Goal: Information Seeking & Learning: Learn about a topic

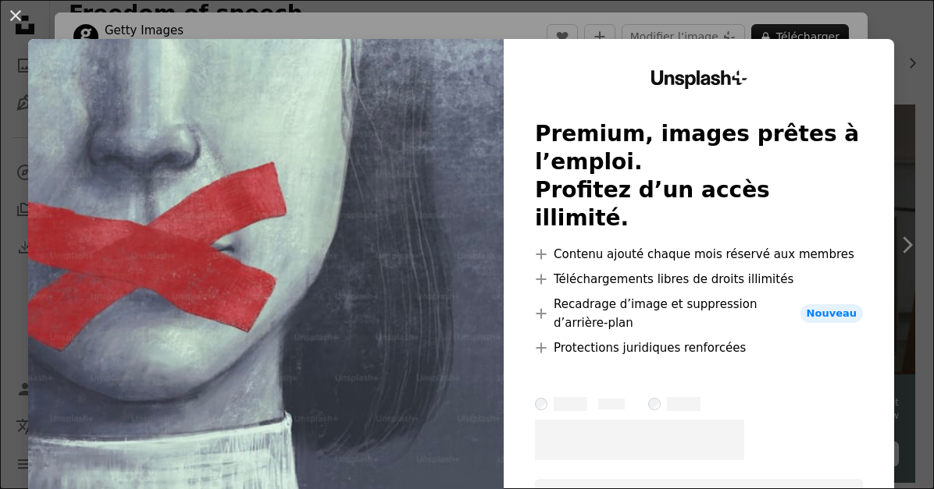
scroll to position [73, 0]
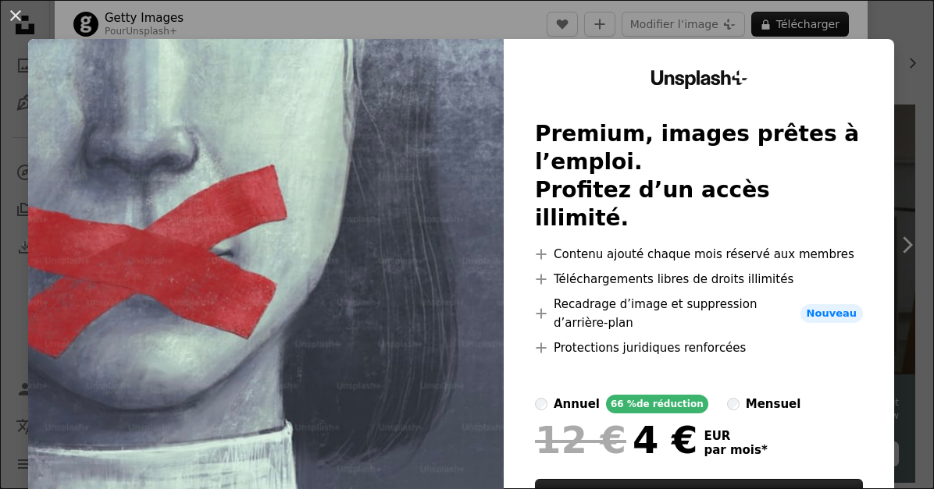
click at [678, 23] on div "An X shape Unsplash+ Premium, images prêtes à l’emploi. Profitez d’un accès ill…" at bounding box center [467, 244] width 934 height 489
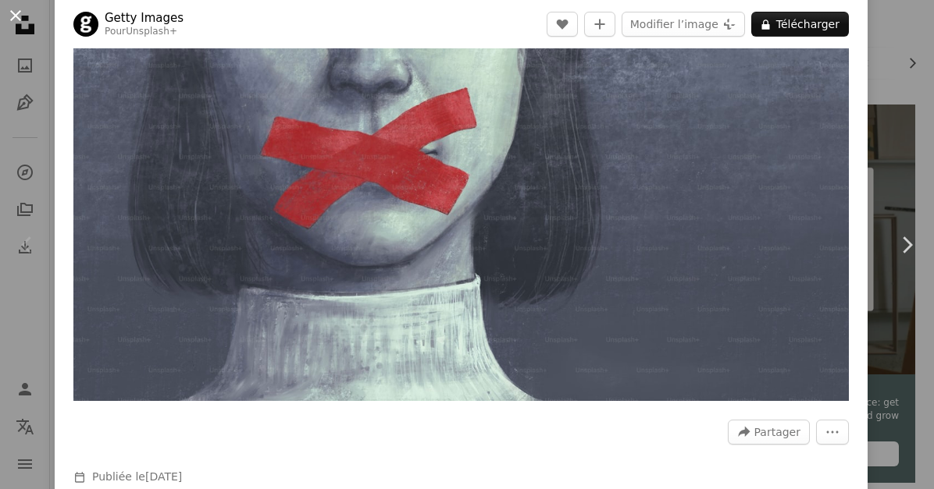
click at [12, 20] on button "An X shape" at bounding box center [15, 15] width 19 height 19
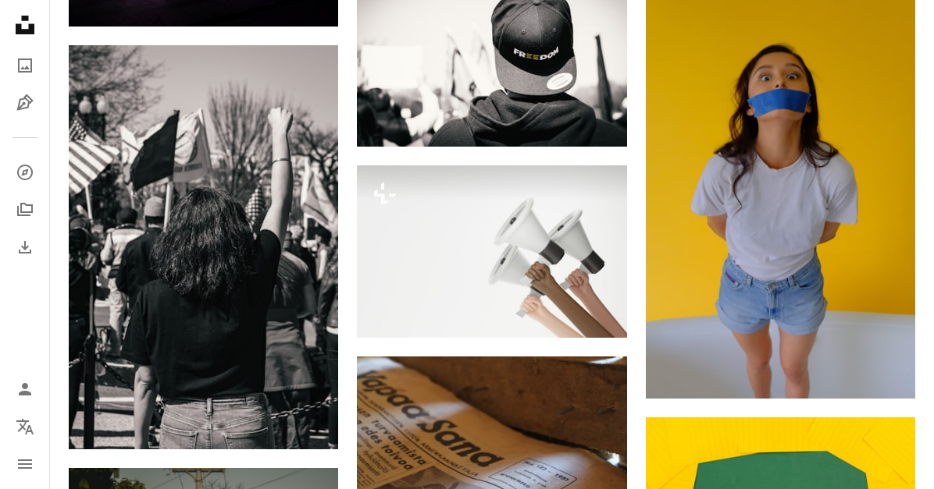
scroll to position [643, 0]
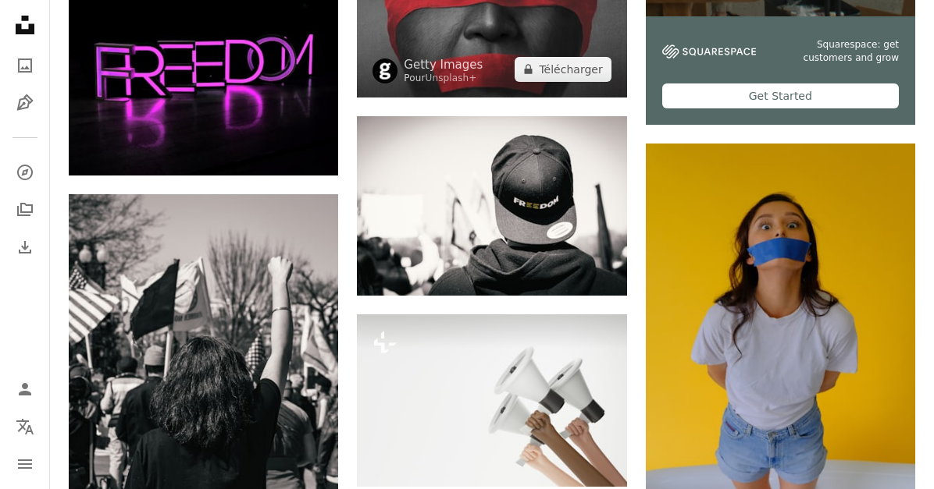
click at [491, 58] on img at bounding box center [491, 21] width 269 height 152
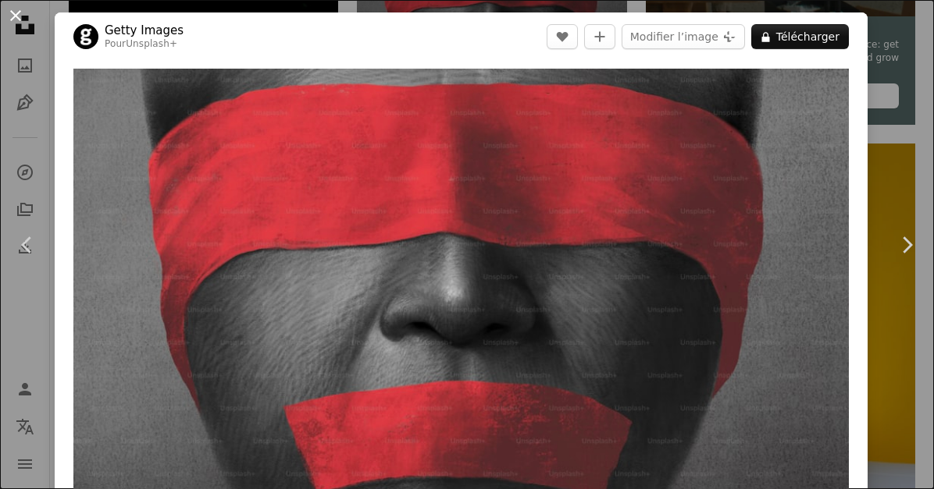
click at [19, 16] on button "An X shape" at bounding box center [15, 15] width 19 height 19
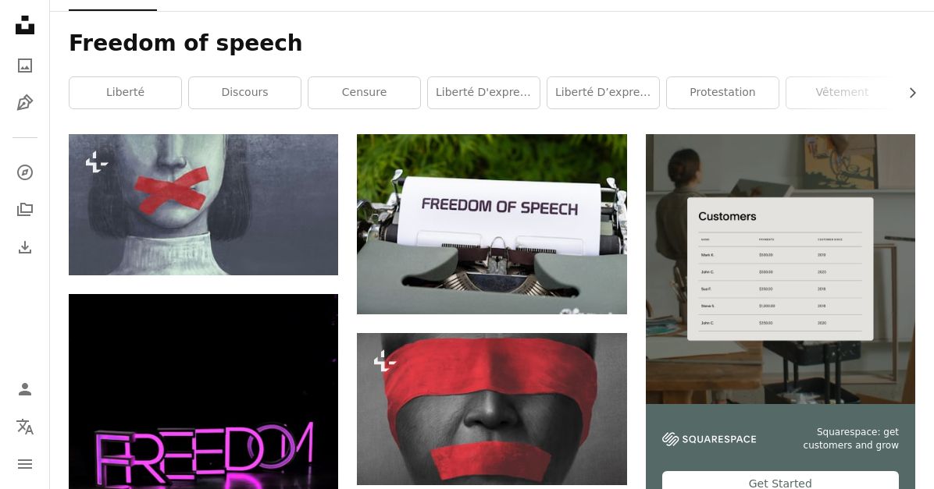
scroll to position [342, 0]
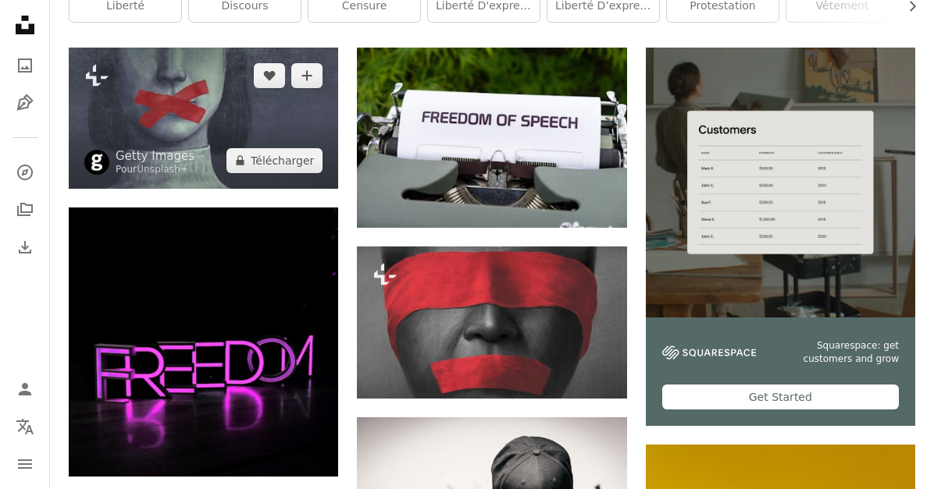
click at [276, 126] on img at bounding box center [203, 118] width 269 height 141
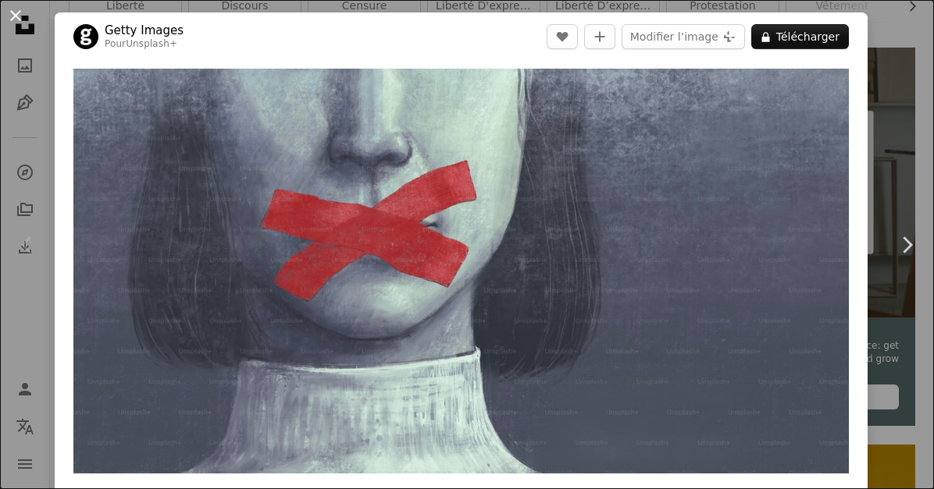
click at [13, 7] on button "An X shape" at bounding box center [15, 15] width 19 height 19
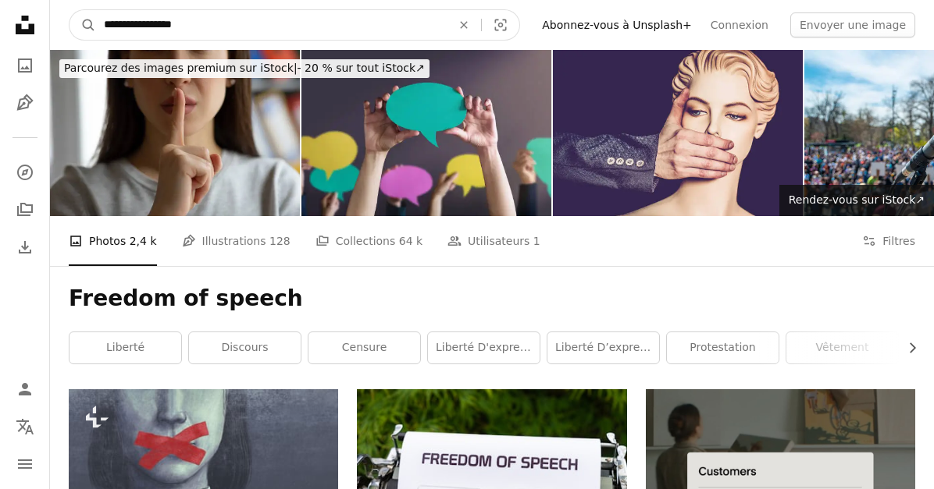
drag, startPoint x: 208, startPoint y: 30, endPoint x: 57, endPoint y: 29, distance: 151.5
click at [57, 29] on nav "**********" at bounding box center [492, 25] width 884 height 50
type input "**********"
click button "A magnifying glass" at bounding box center [82, 25] width 27 height 30
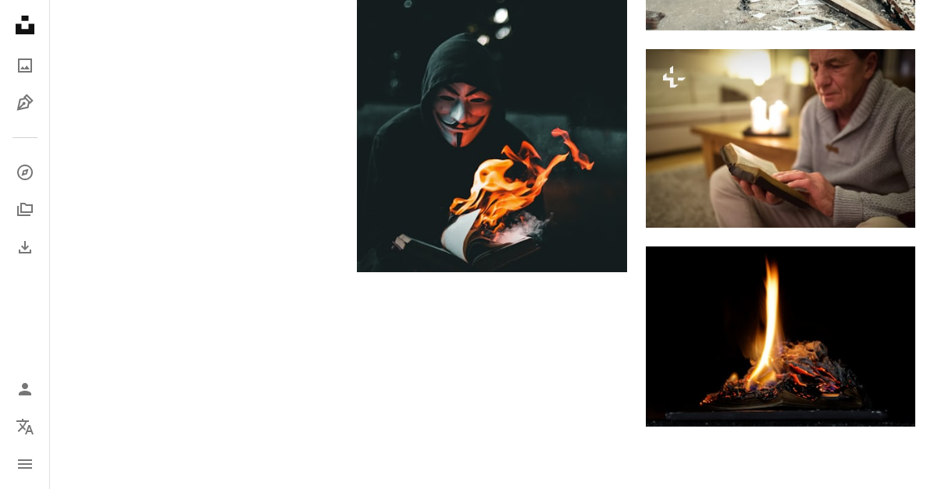
scroll to position [2007, 0]
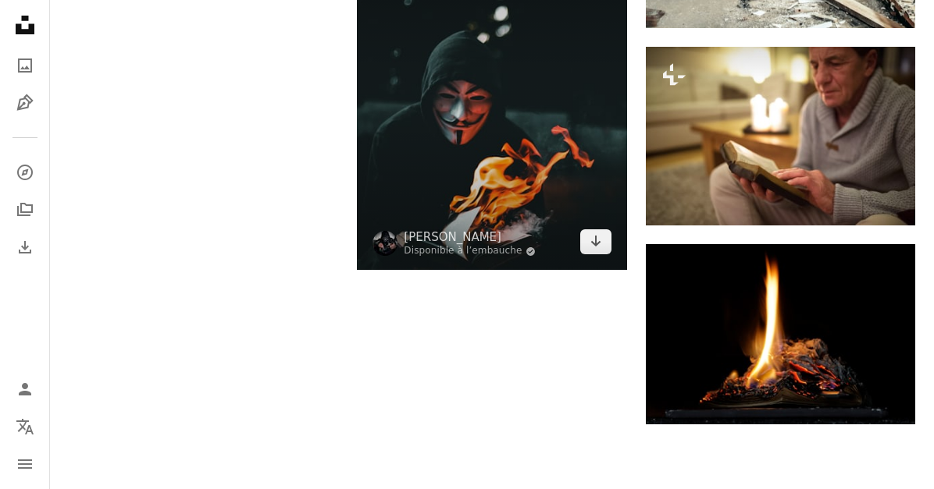
click at [435, 133] on img at bounding box center [491, 101] width 269 height 337
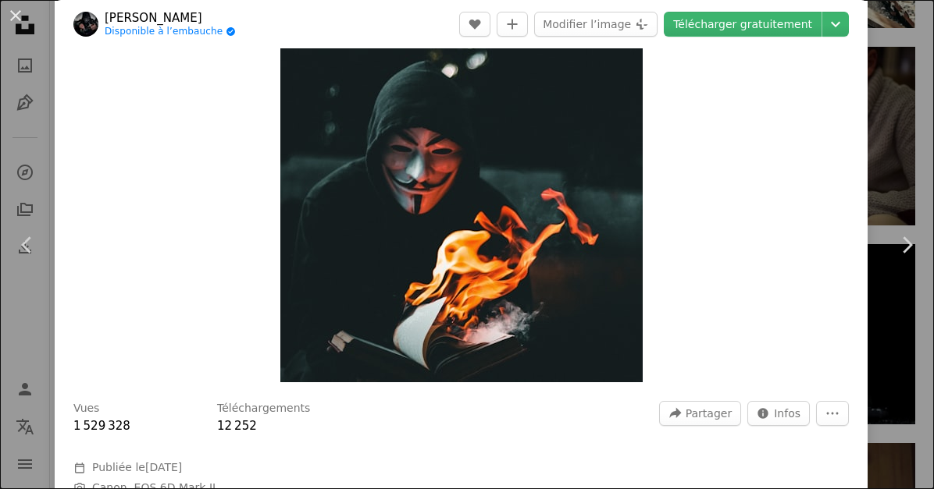
scroll to position [126, 0]
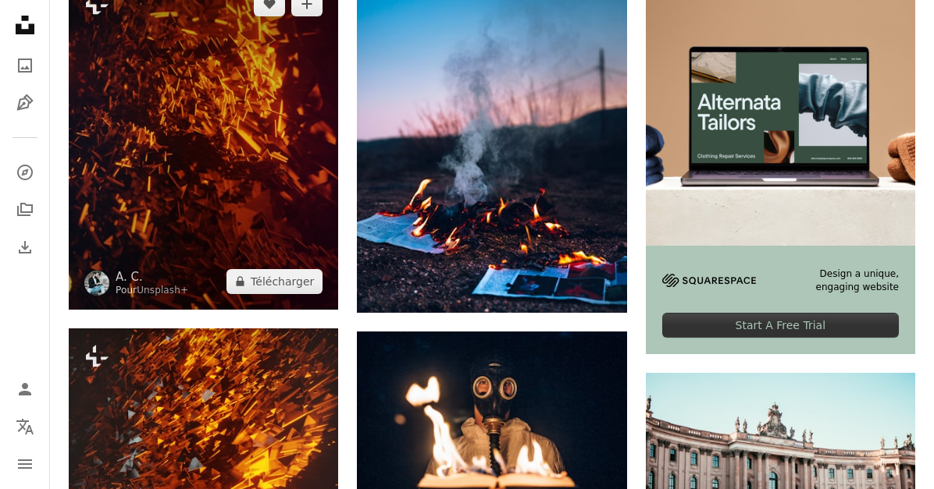
scroll to position [380, 0]
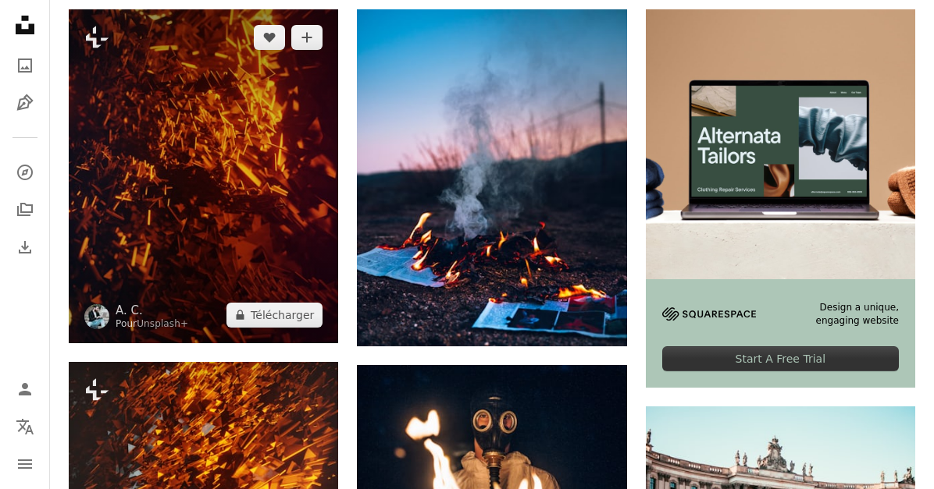
click at [230, 134] on img at bounding box center [203, 175] width 269 height 333
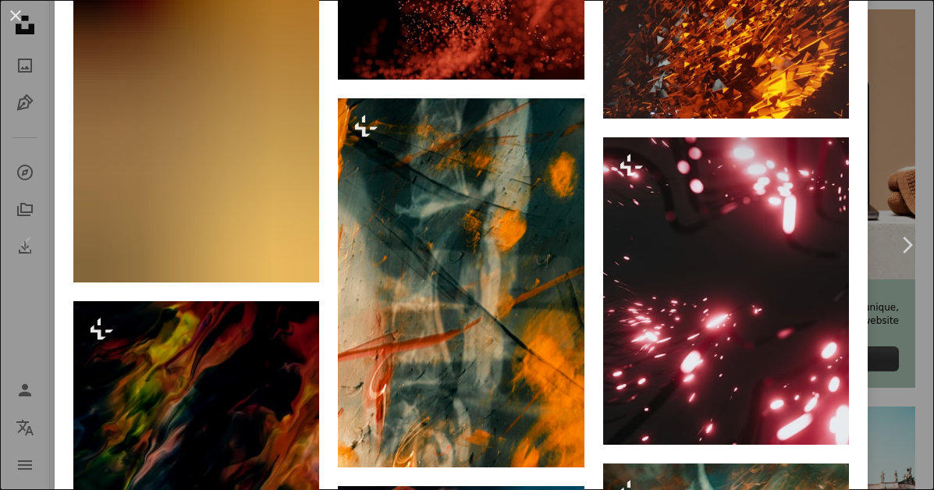
scroll to position [1697, 0]
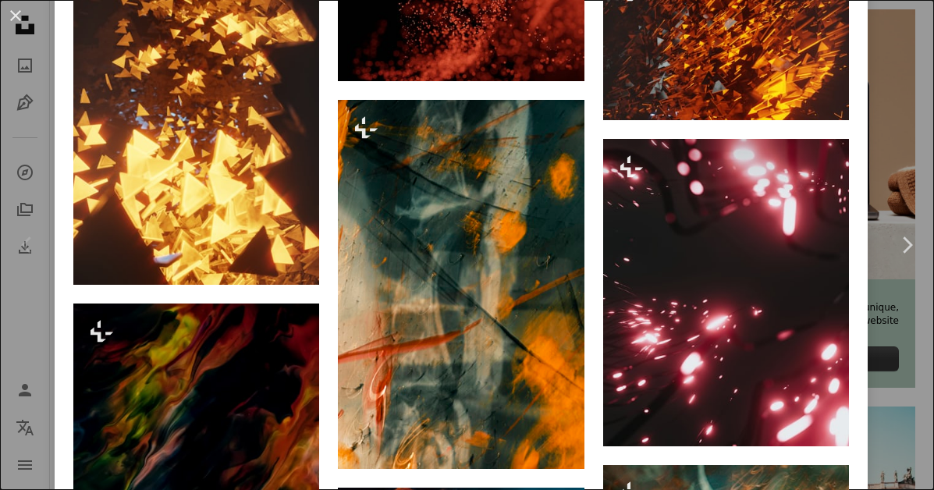
click at [22, 271] on div "Chevron left" at bounding box center [27, 245] width 55 height 150
click at [44, 262] on div "Chevron left" at bounding box center [27, 245] width 55 height 150
click at [23, 268] on div "Chevron left" at bounding box center [27, 245] width 55 height 150
click at [11, 283] on div "Chevron left" at bounding box center [27, 245] width 55 height 150
click at [18, 12] on button "An X shape" at bounding box center [15, 15] width 19 height 19
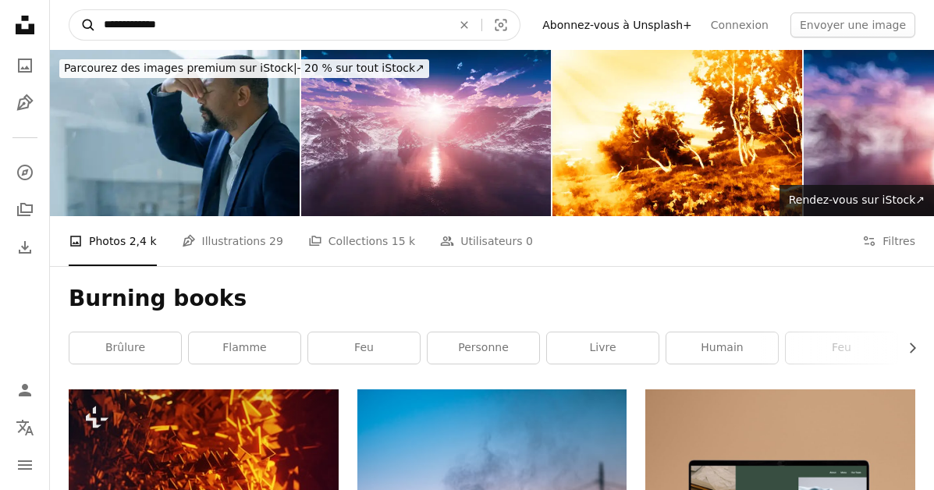
drag, startPoint x: 195, startPoint y: 33, endPoint x: 73, endPoint y: 27, distance: 121.9
click at [73, 27] on form "**********" at bounding box center [295, 24] width 452 height 31
type input "*******"
click button "A magnifying glass" at bounding box center [82, 25] width 27 height 30
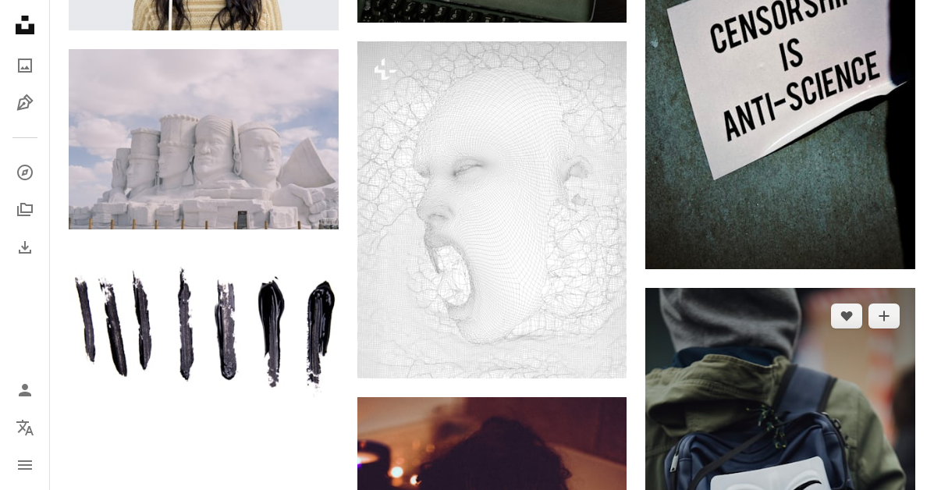
scroll to position [1484, 0]
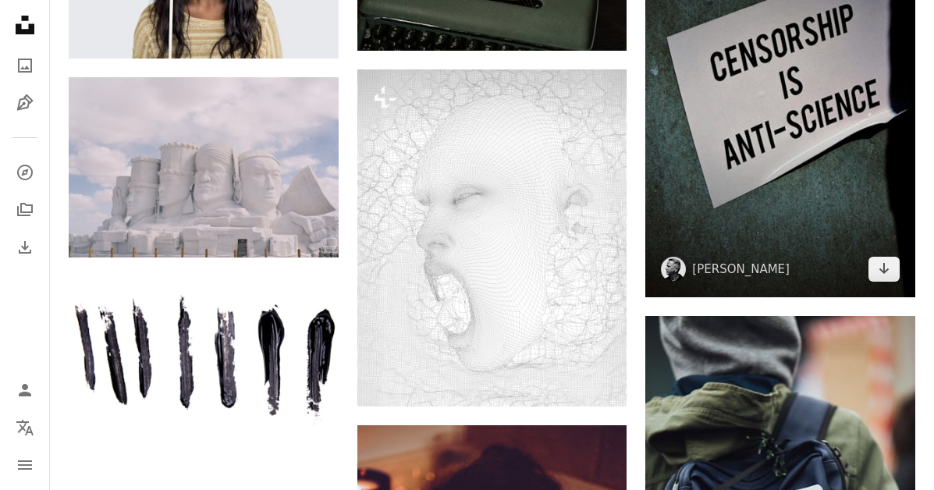
click at [804, 131] on img at bounding box center [781, 111] width 270 height 372
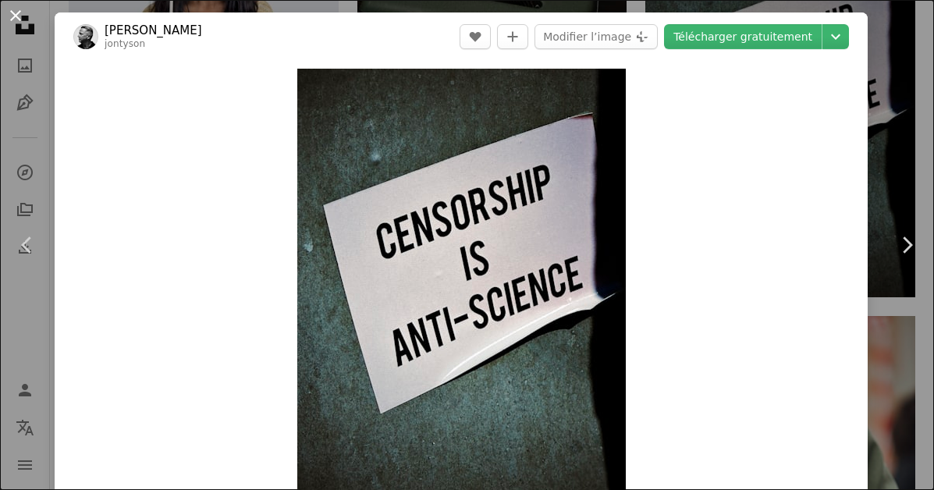
click at [16, 9] on button "An X shape" at bounding box center [15, 15] width 19 height 19
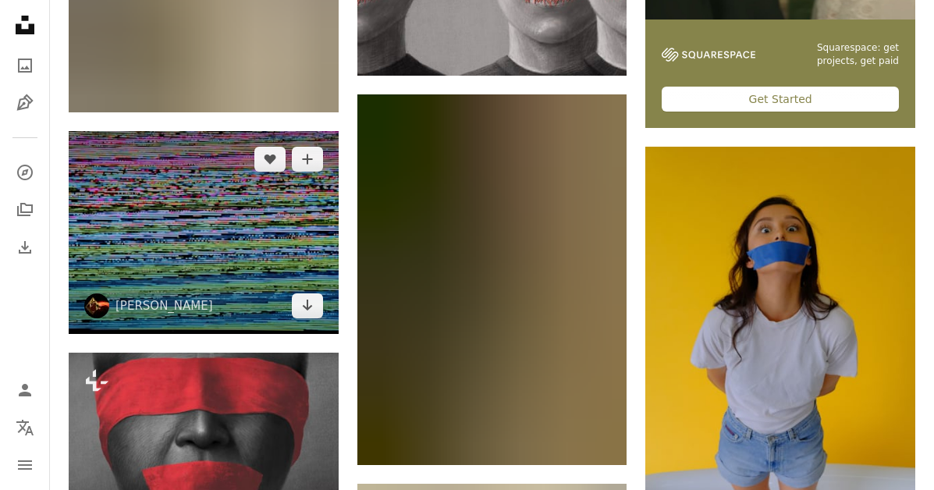
scroll to position [671, 0]
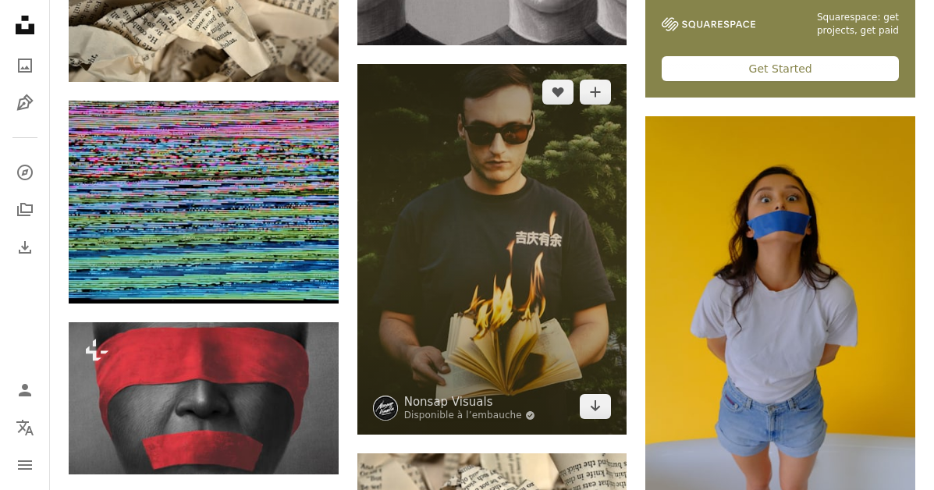
click at [450, 233] on img at bounding box center [493, 249] width 270 height 370
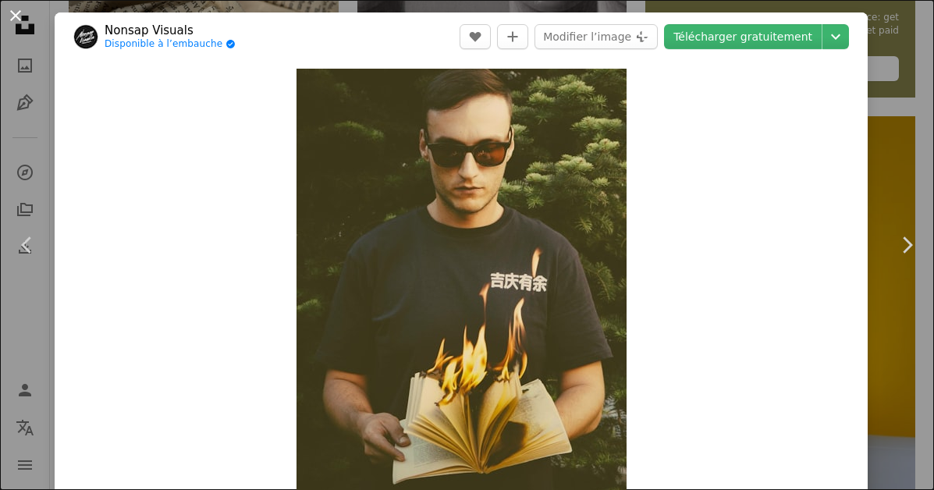
click at [13, 16] on button "An X shape" at bounding box center [15, 15] width 19 height 19
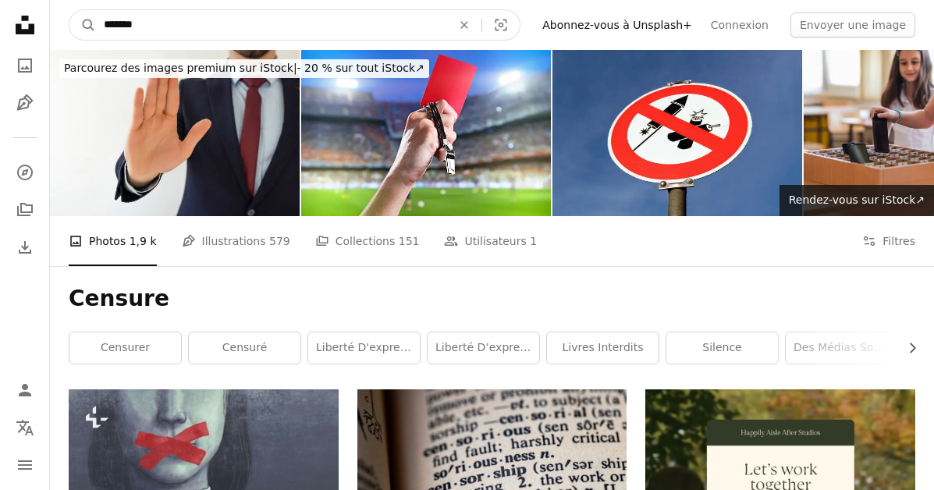
drag, startPoint x: 161, startPoint y: 33, endPoint x: 66, endPoint y: 30, distance: 95.3
click at [66, 30] on nav "A magnifying glass ******* An X shape Visual search Filters Abonnez-vous à Unsp…" at bounding box center [492, 25] width 884 height 50
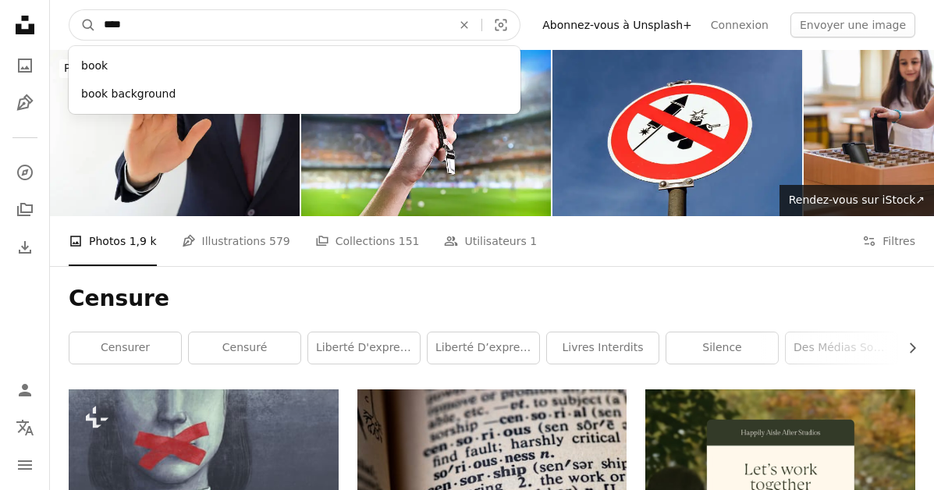
type input "*****"
click button "A magnifying glass" at bounding box center [82, 25] width 27 height 30
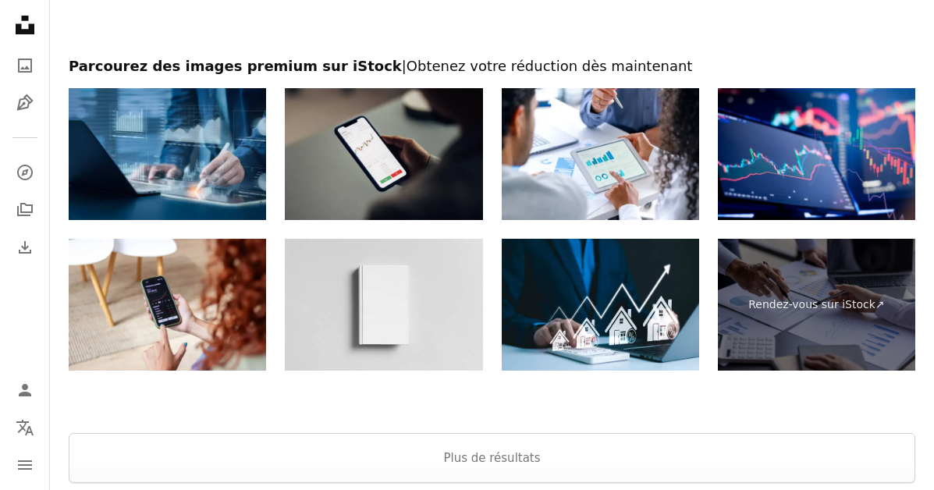
scroll to position [2962, 0]
